Goal: Find specific page/section: Find specific page/section

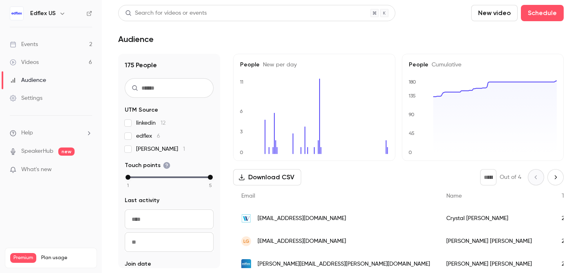
click at [38, 48] on link "Events 2" at bounding box center [51, 44] width 102 height 18
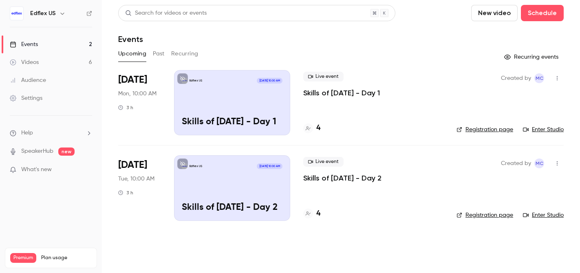
click at [310, 212] on icon at bounding box center [308, 213] width 5 height 5
